Goal: Task Accomplishment & Management: Manage account settings

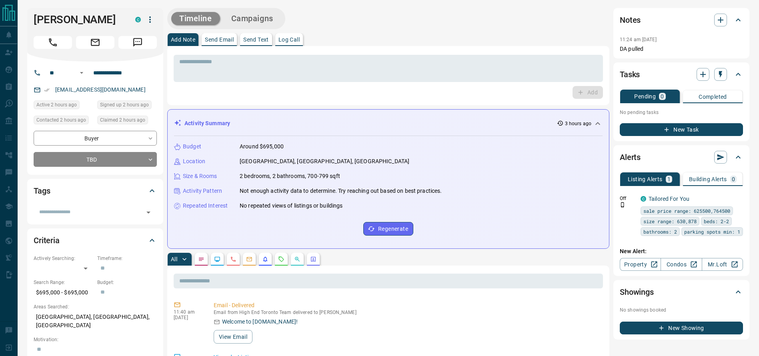
click at [62, 33] on div at bounding box center [95, 41] width 123 height 16
click at [54, 40] on icon "Call" at bounding box center [53, 42] width 10 height 10
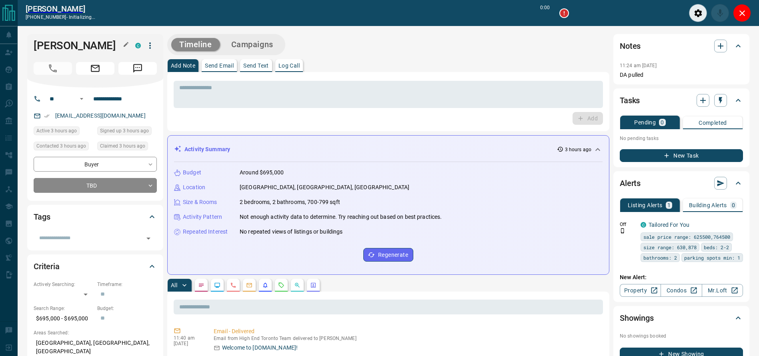
click at [54, 40] on h1 "[PERSON_NAME]" at bounding box center [79, 45] width 90 height 13
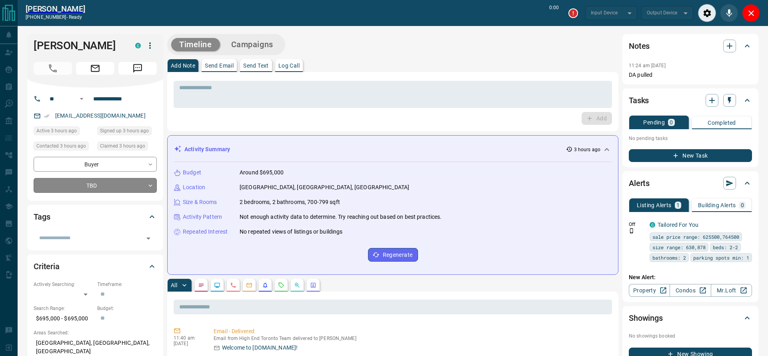
type input "*******"
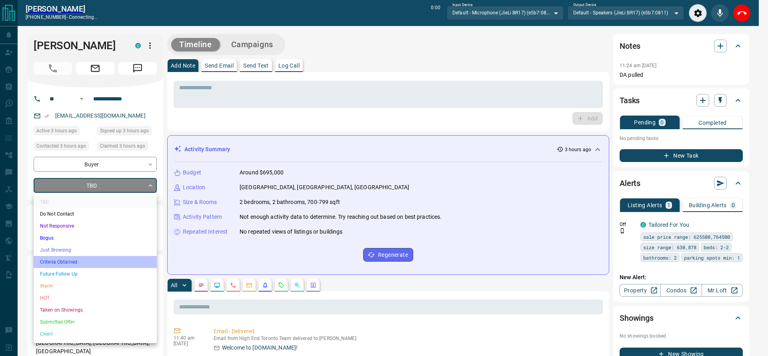
click at [38, 259] on li "Criteria Obtained" at bounding box center [95, 262] width 123 height 12
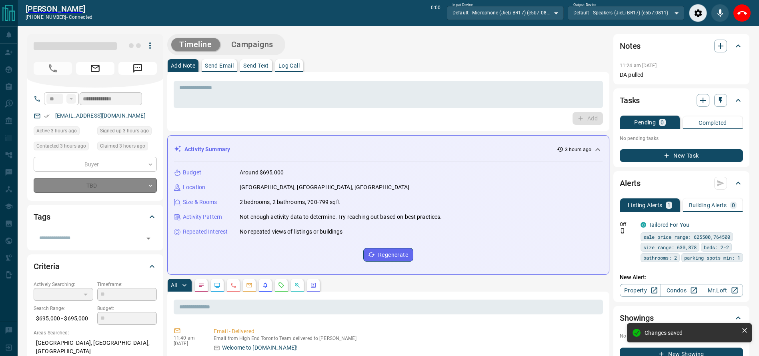
type input "*"
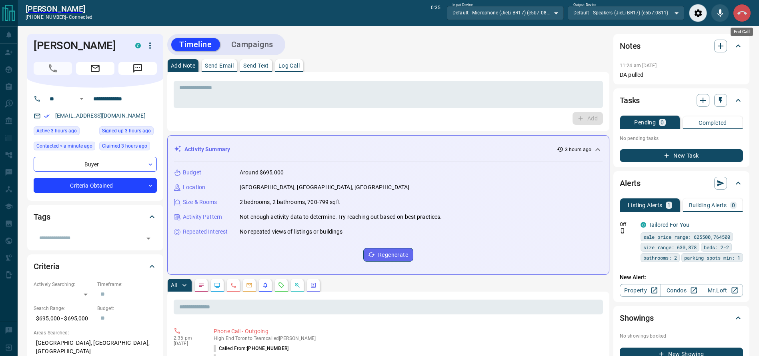
click at [735, 11] on button "End Call" at bounding box center [742, 13] width 18 height 18
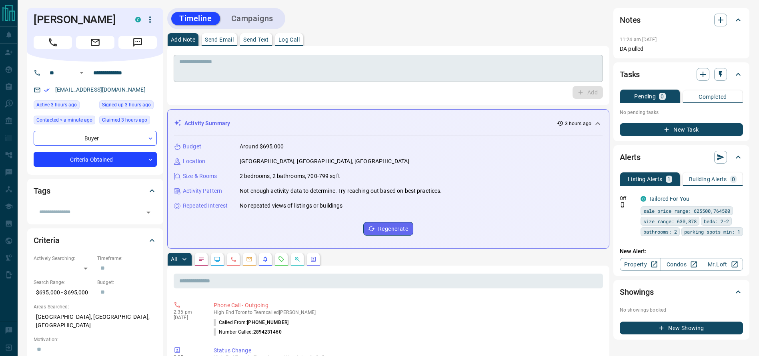
click at [303, 63] on textarea at bounding box center [388, 68] width 418 height 20
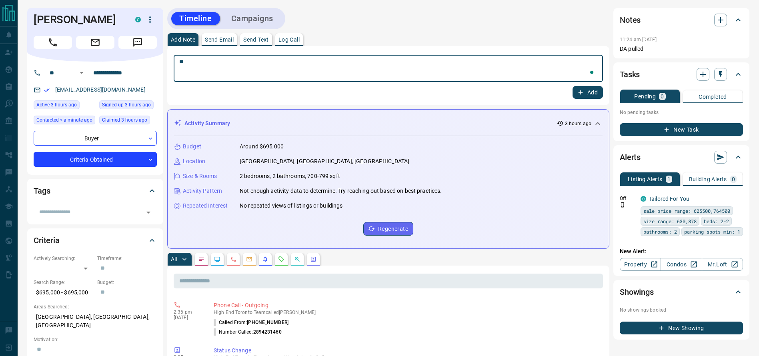
type textarea "*"
type textarea "**********"
click at [589, 91] on button "Add" at bounding box center [587, 92] width 30 height 13
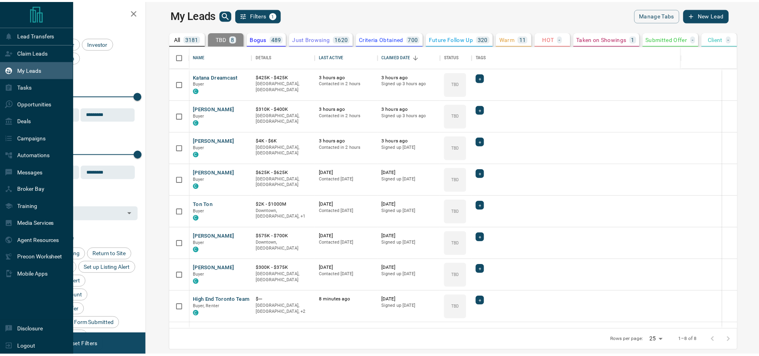
scroll to position [275, 607]
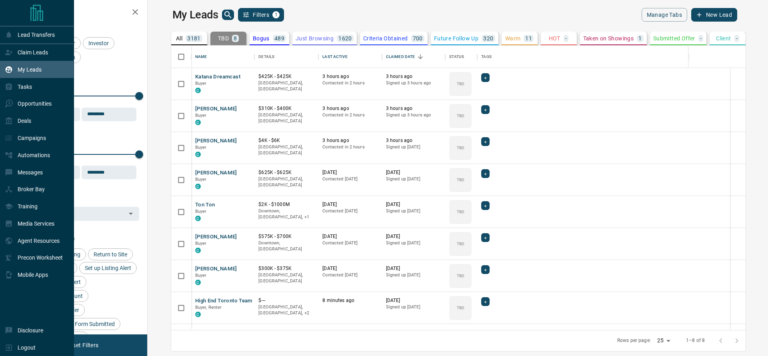
click at [0, 50] on div "Claim Leads" at bounding box center [37, 52] width 74 height 17
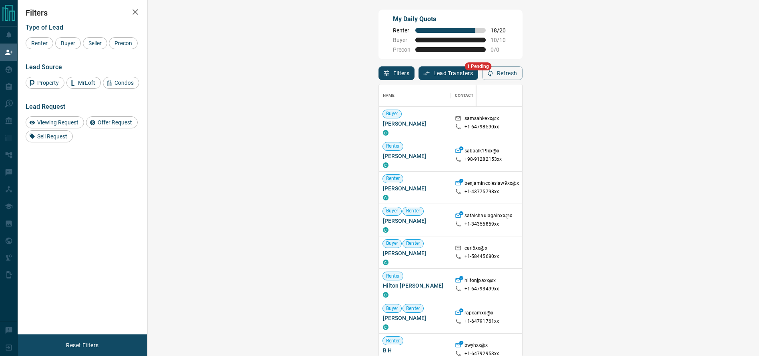
scroll to position [263, 585]
click at [679, 128] on div at bounding box center [711, 123] width 64 height 32
